Goal: Check status: Check status

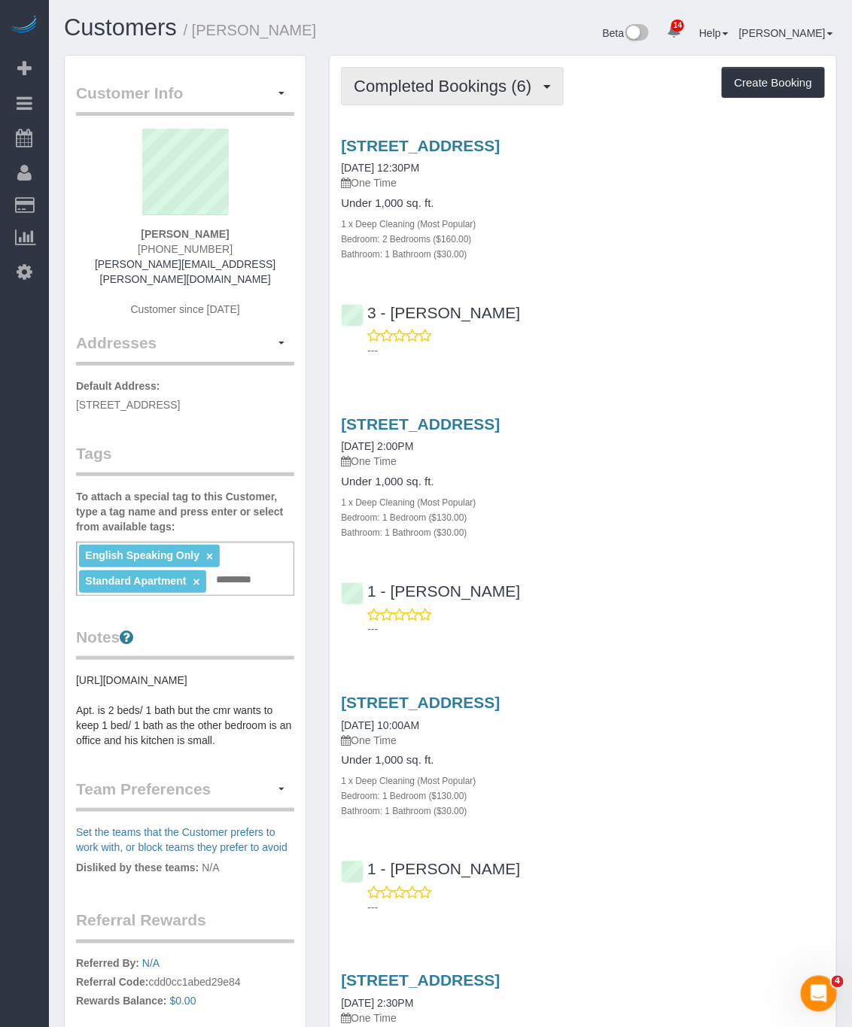
click at [463, 95] on button "Completed Bookings (6)" at bounding box center [452, 86] width 223 height 38
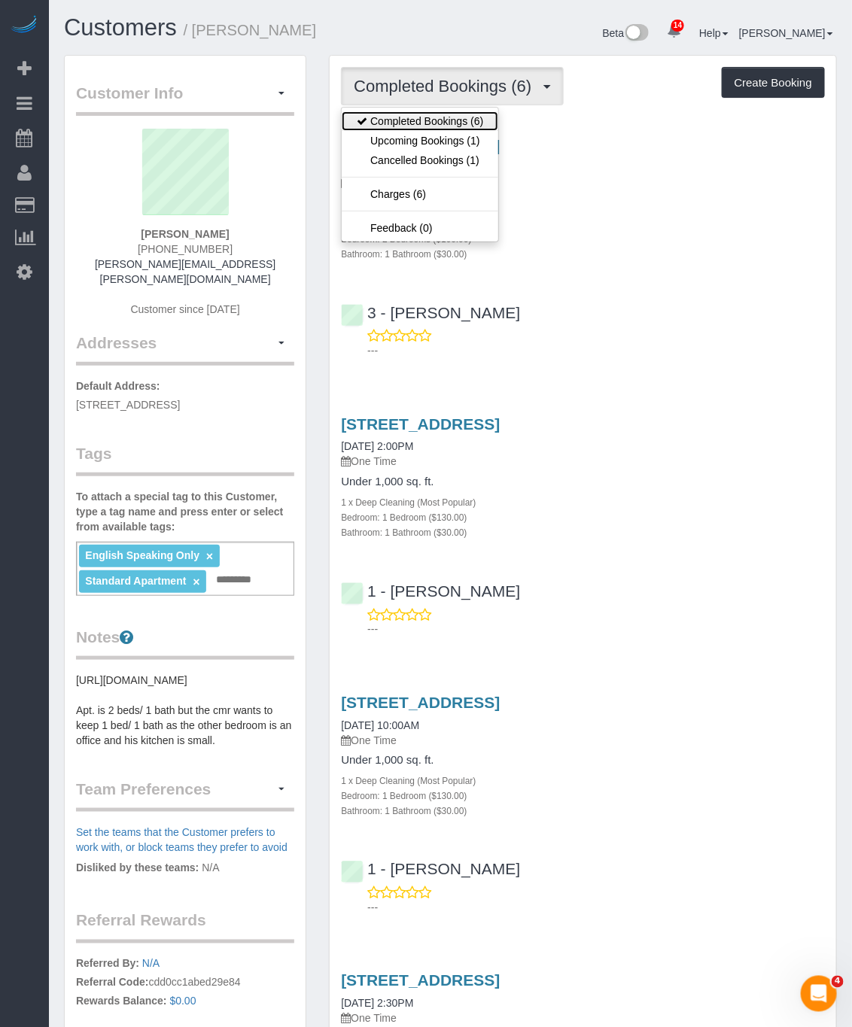
click at [461, 116] on link "Completed Bookings (6)" at bounding box center [420, 121] width 156 height 20
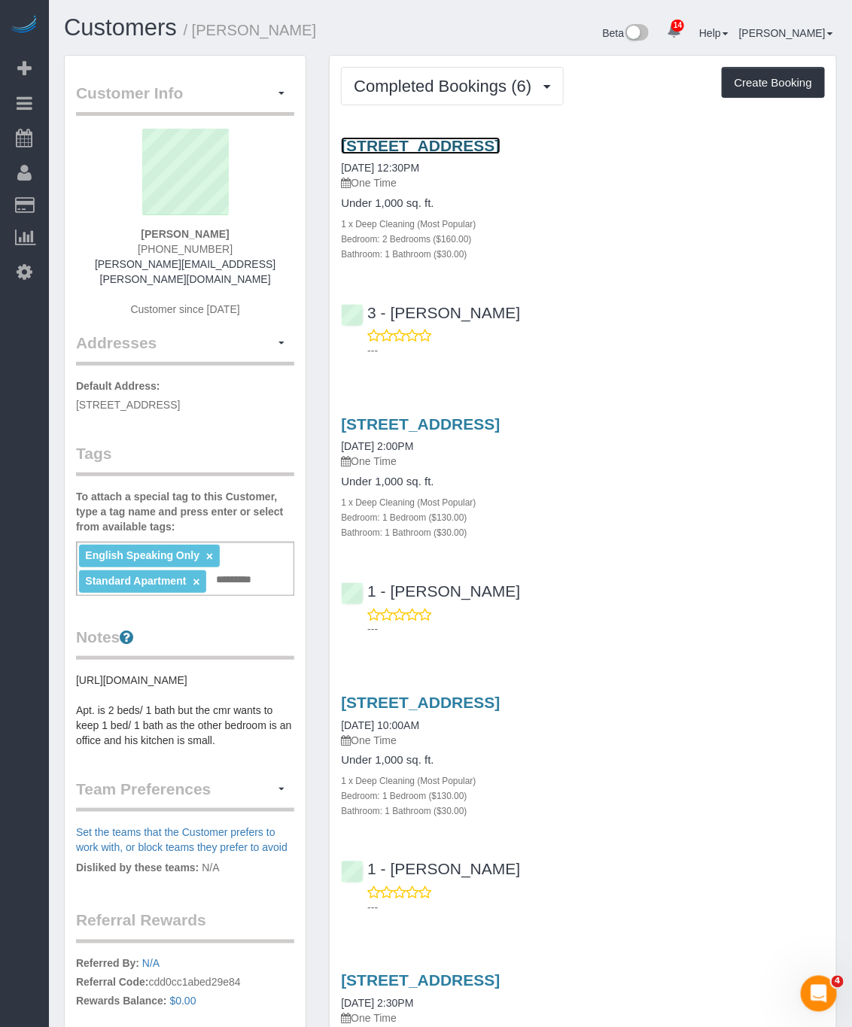
click at [500, 138] on link "[STREET_ADDRESS]" at bounding box center [420, 145] width 159 height 17
drag, startPoint x: 335, startPoint y: 138, endPoint x: 648, endPoint y: 145, distance: 313.1
click at [648, 145] on div "[STREET_ADDRESS] [DATE] 12:30PM One Time Under 1,000 sq. ft. 1 x Deep Cleaning …" at bounding box center [583, 199] width 506 height 124
click at [409, 61] on div "Completed Bookings (6) Completed Bookings (6) Upcoming Bookings (1) Cancelled B…" at bounding box center [583, 939] width 506 height 1766
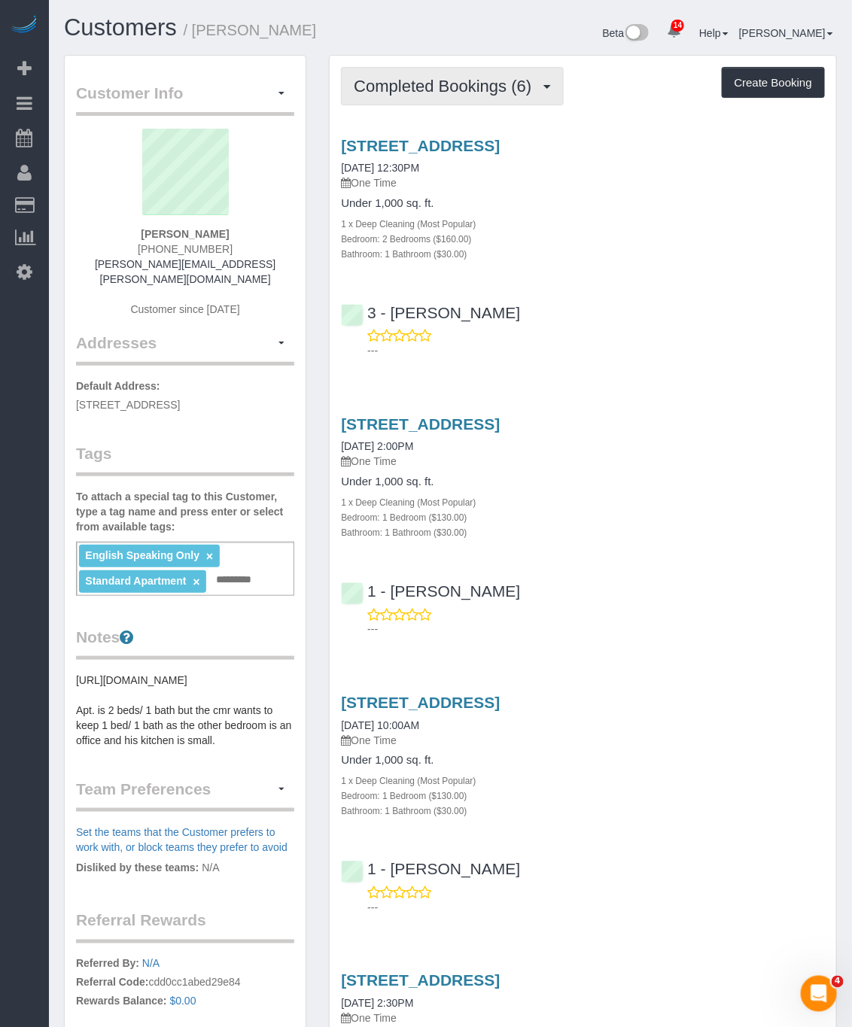
click at [430, 84] on span "Completed Bookings (6)" at bounding box center [446, 86] width 185 height 19
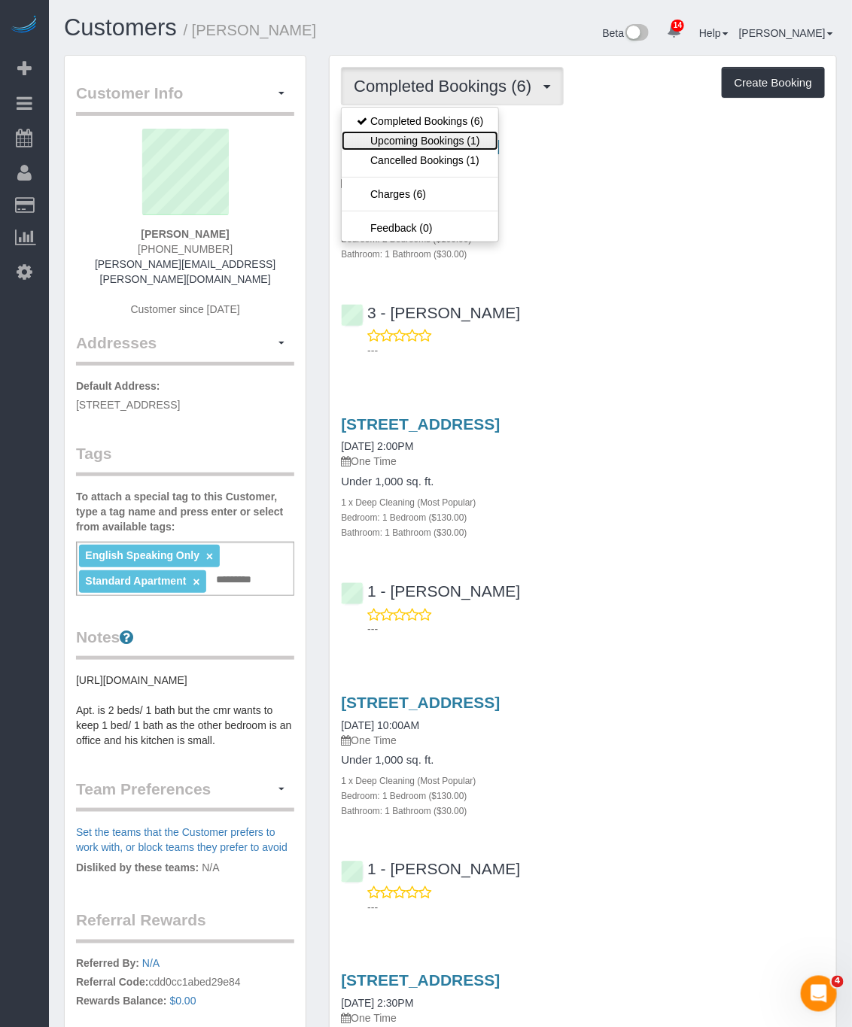
click at [422, 140] on link "Upcoming Bookings (1)" at bounding box center [420, 141] width 156 height 20
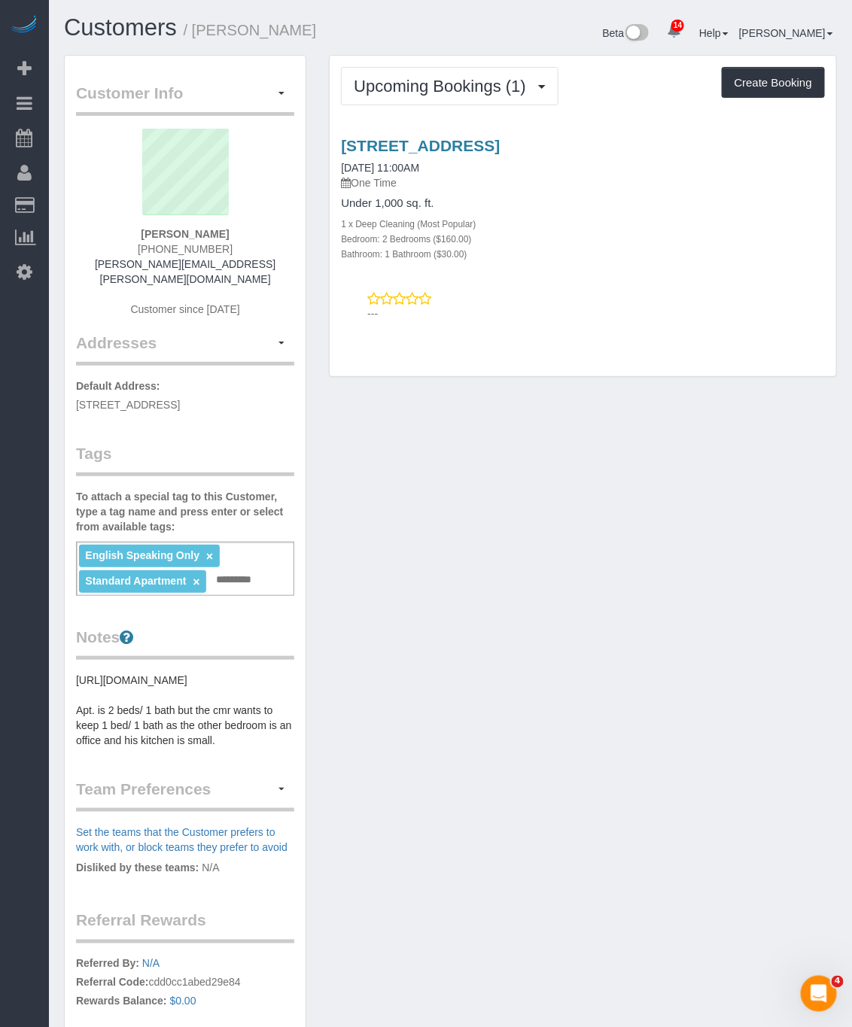
drag, startPoint x: 662, startPoint y: 143, endPoint x: 314, endPoint y: 134, distance: 348.5
click at [314, 134] on div "Customer Info Edit Contact Info Send Message Email Preferences Special Sales Ta…" at bounding box center [450, 663] width 795 height 1217
click at [669, 163] on div "[STREET_ADDRESS] [DATE] 11:00AM One Time" at bounding box center [583, 164] width 484 height 54
drag, startPoint x: 673, startPoint y: 138, endPoint x: 330, endPoint y: 134, distance: 342.4
click at [330, 134] on div "[STREET_ADDRESS] [DATE] 11:00AM One Time Under 1,000 sq. ft. 1 x Deep Cleaning …" at bounding box center [583, 226] width 506 height 204
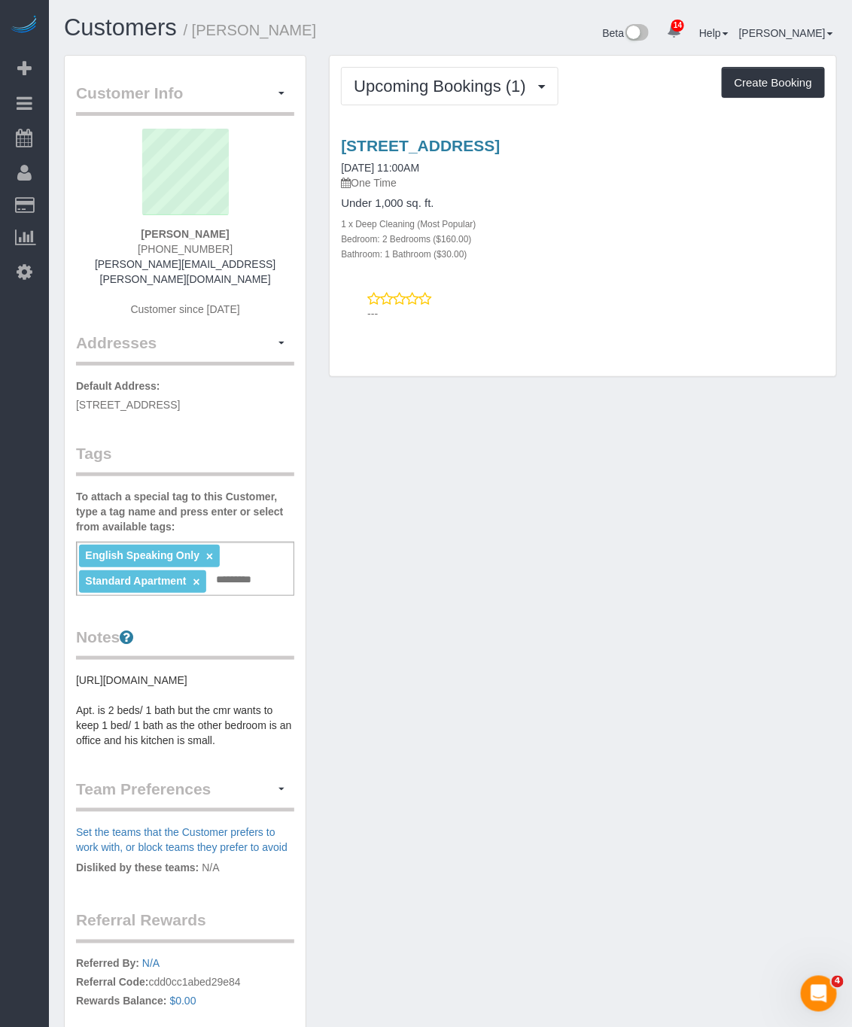
copy link "[STREET_ADDRESS]"
